Goal: Find specific page/section: Find specific page/section

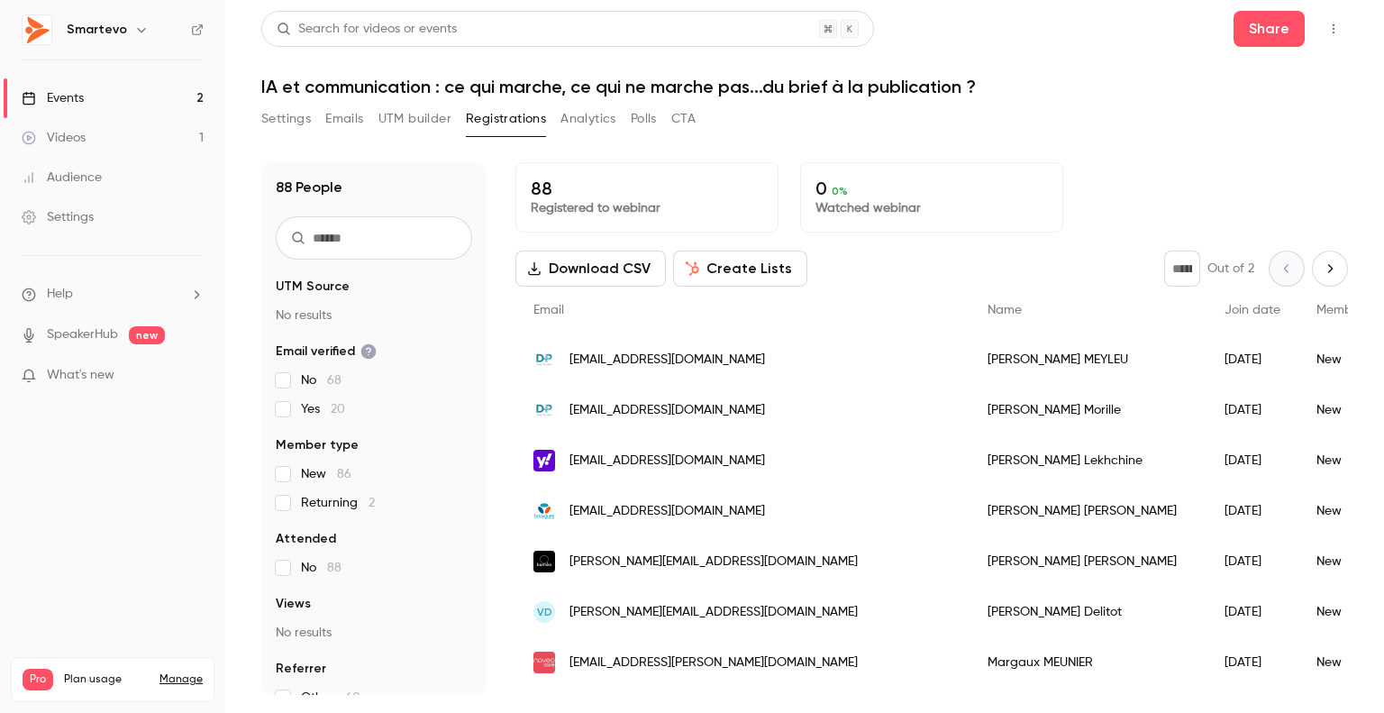
drag, startPoint x: 0, startPoint y: 0, endPoint x: 151, endPoint y: 109, distance: 186.6
click at [151, 109] on link "Events 2" at bounding box center [112, 98] width 225 height 40
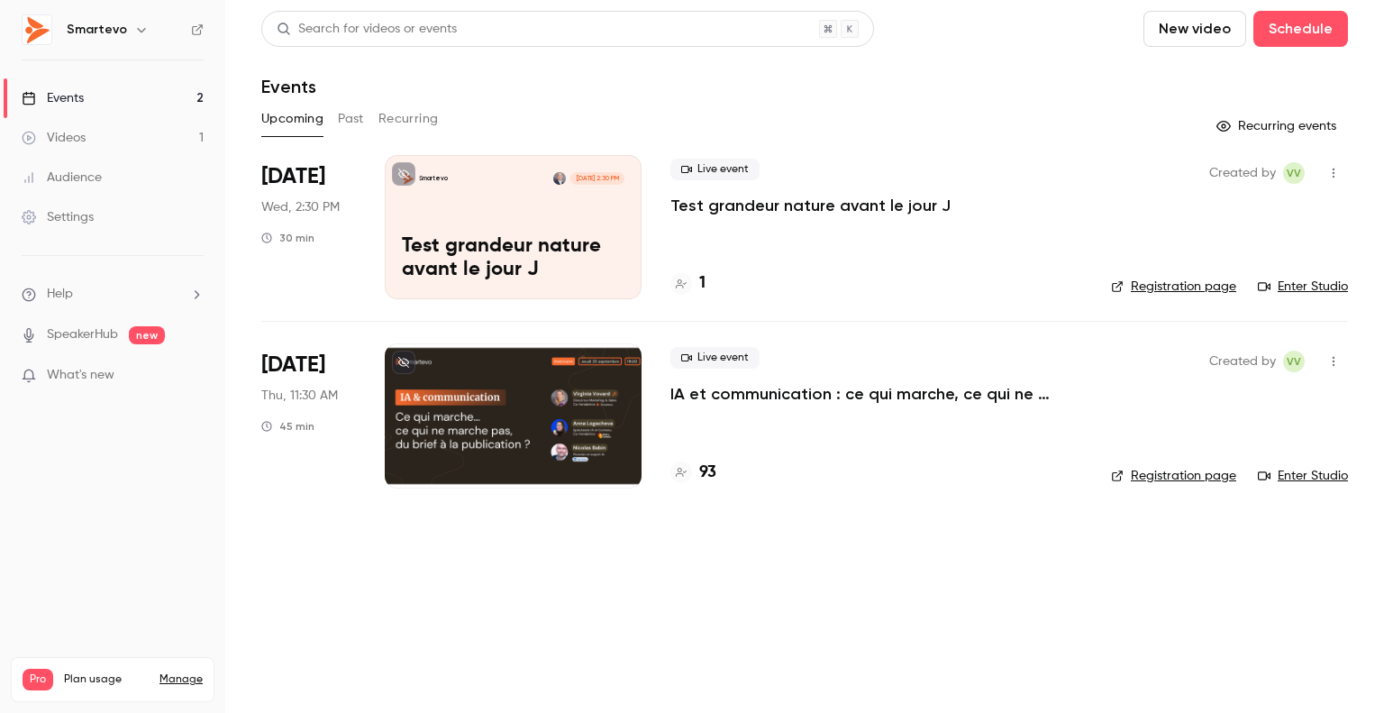
click at [567, 392] on div at bounding box center [513, 415] width 257 height 144
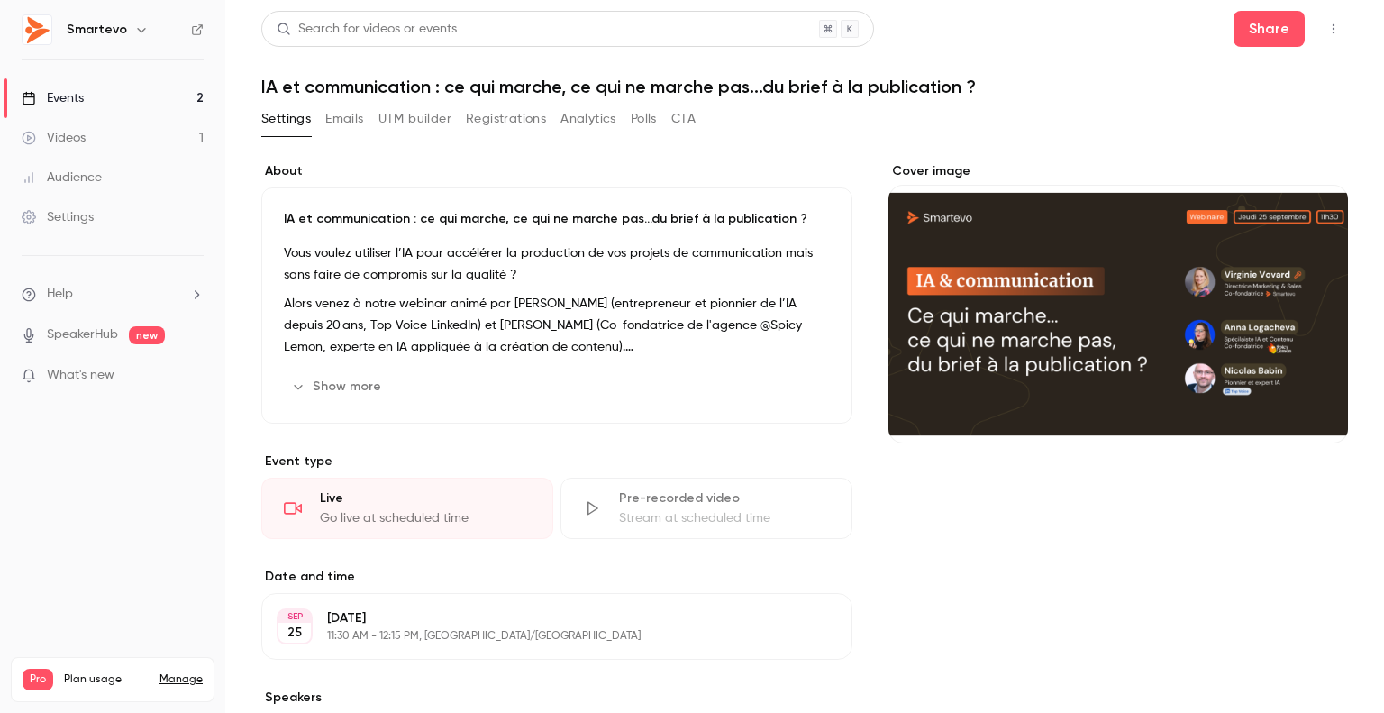
click at [477, 110] on button "Registrations" at bounding box center [506, 119] width 80 height 29
